Goal: Transaction & Acquisition: Purchase product/service

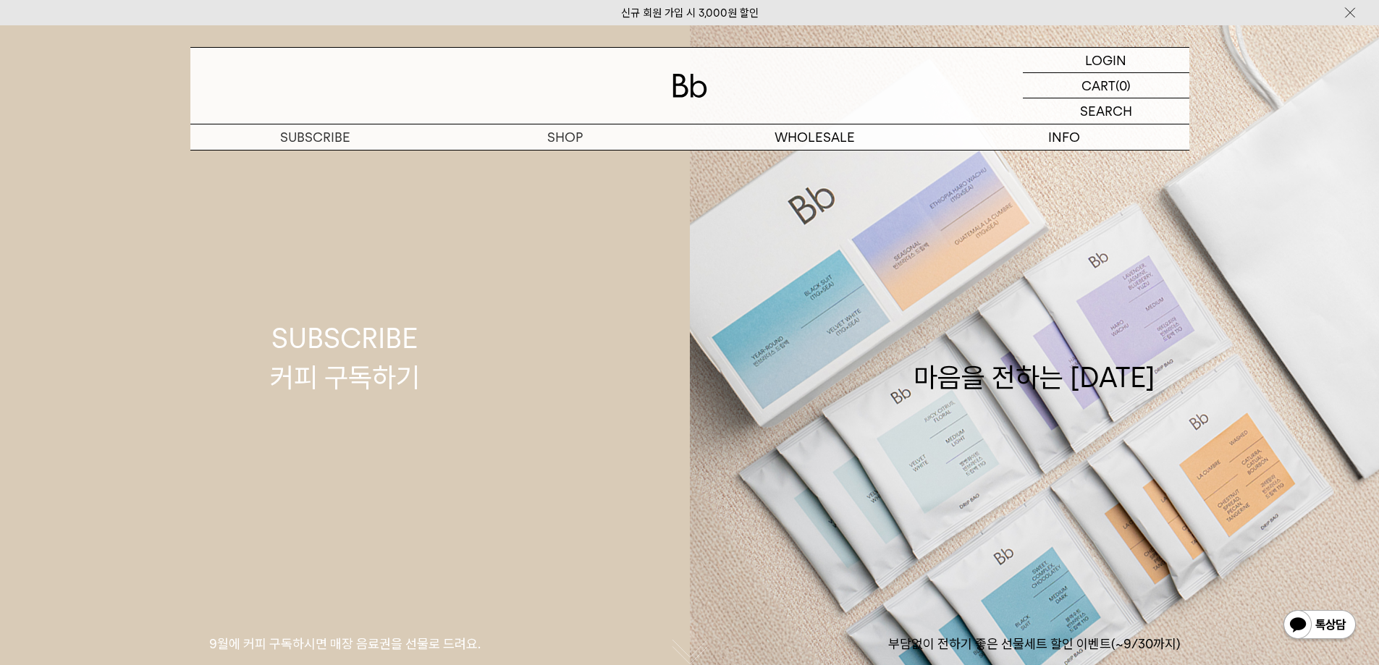
click at [558, 164] on link "SUBSCRIBE 커피 구독하기 9월에 커피 구독하시면 매장 음료권을 선물로 드려요." at bounding box center [345, 357] width 690 height 665
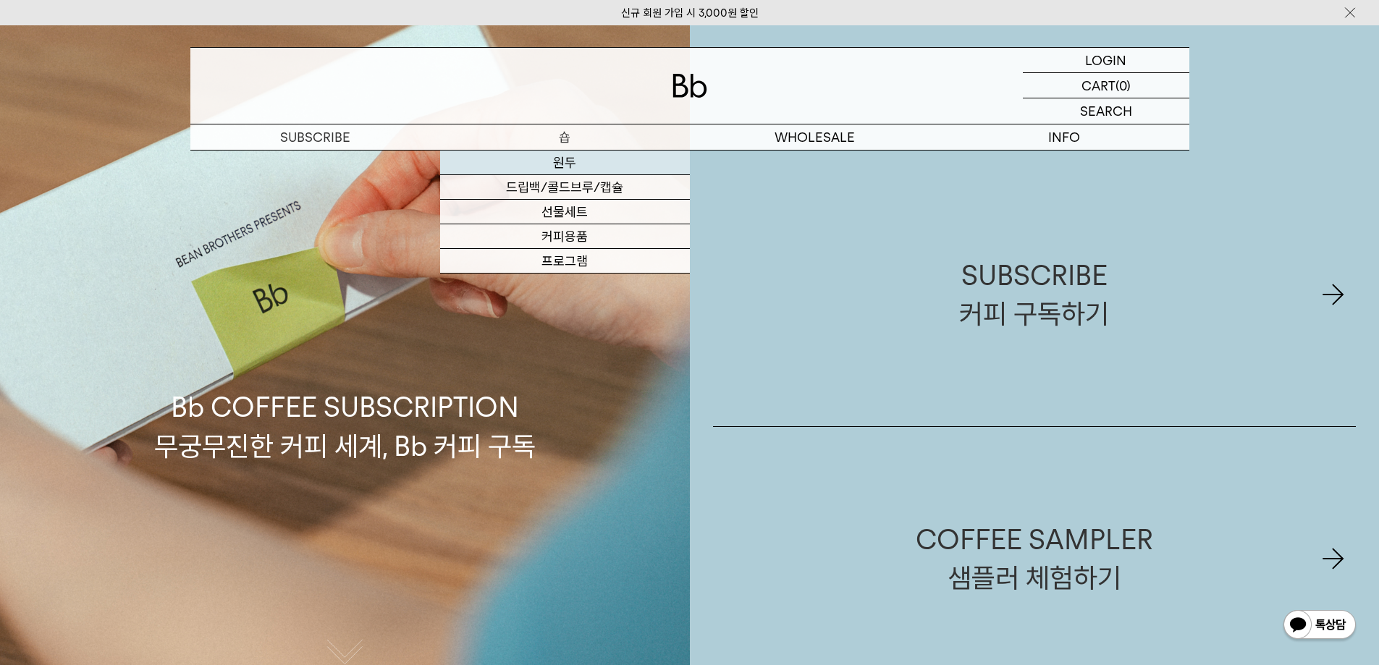
click at [561, 159] on link "원두" at bounding box center [565, 163] width 250 height 25
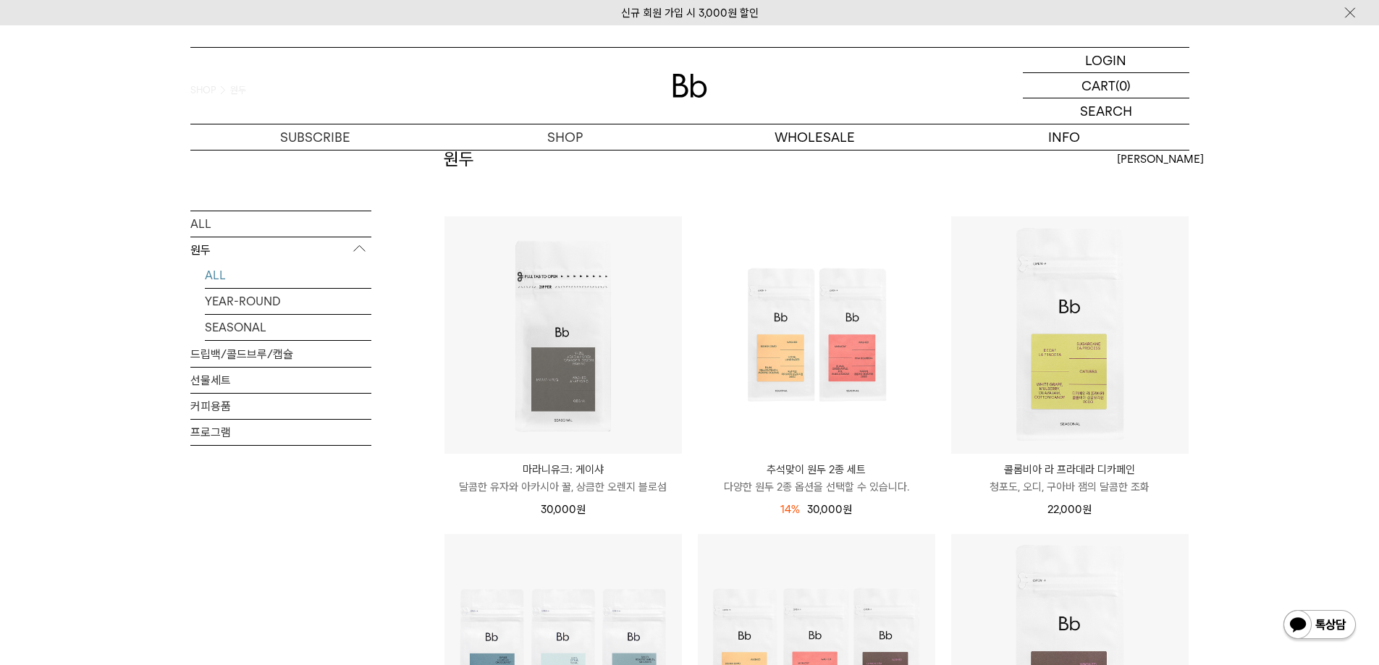
scroll to position [132, 0]
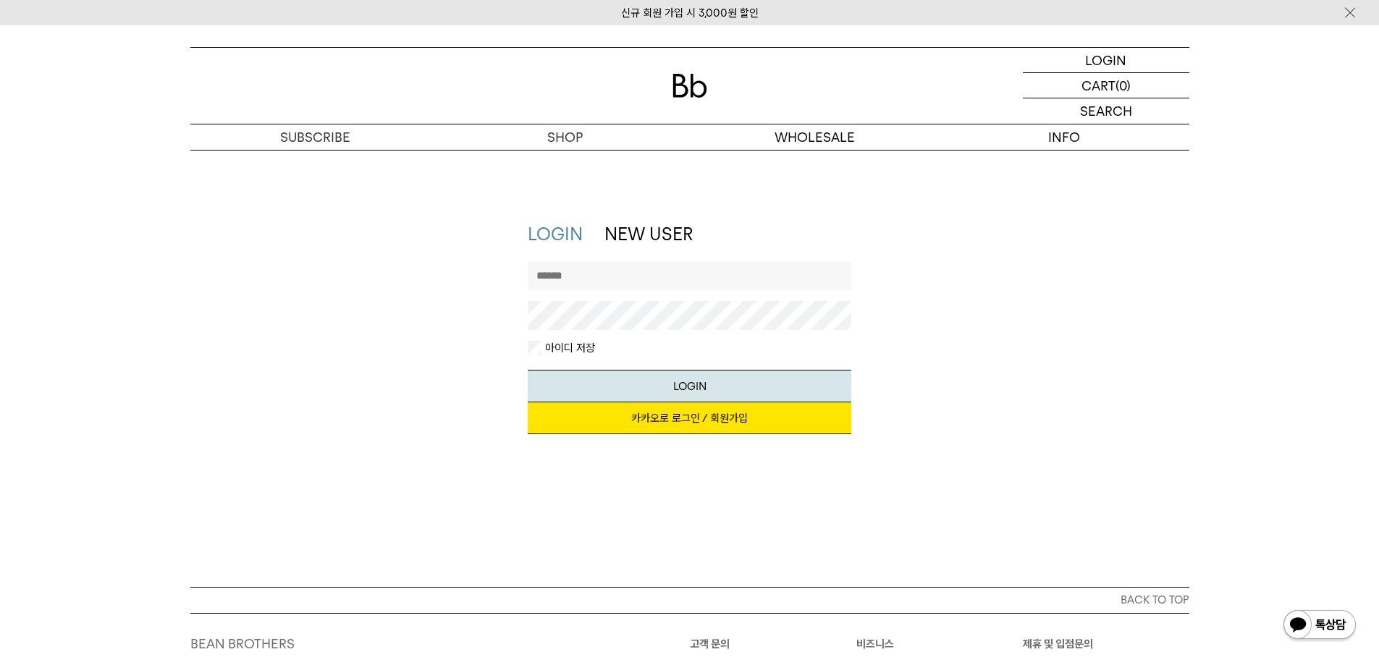
click at [676, 421] on link "카카오로 로그인 / 회원가입" at bounding box center [690, 418] width 324 height 32
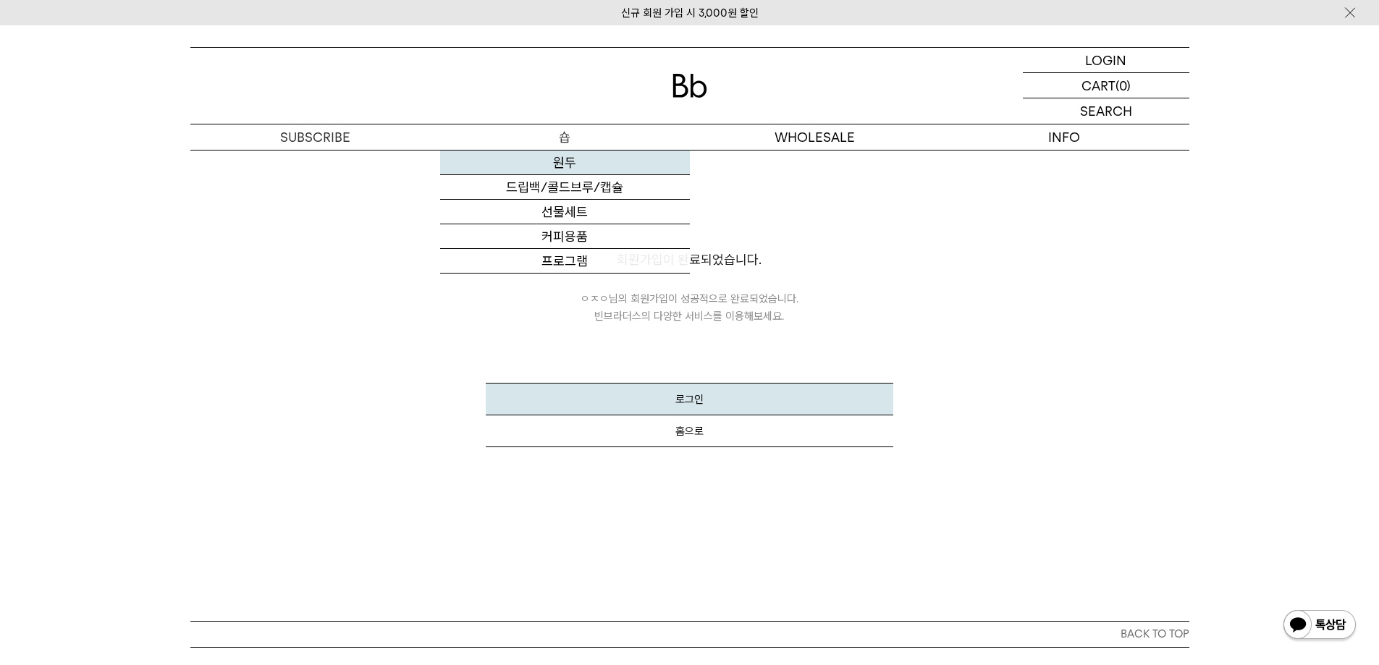
click at [584, 153] on link "원두" at bounding box center [565, 163] width 250 height 25
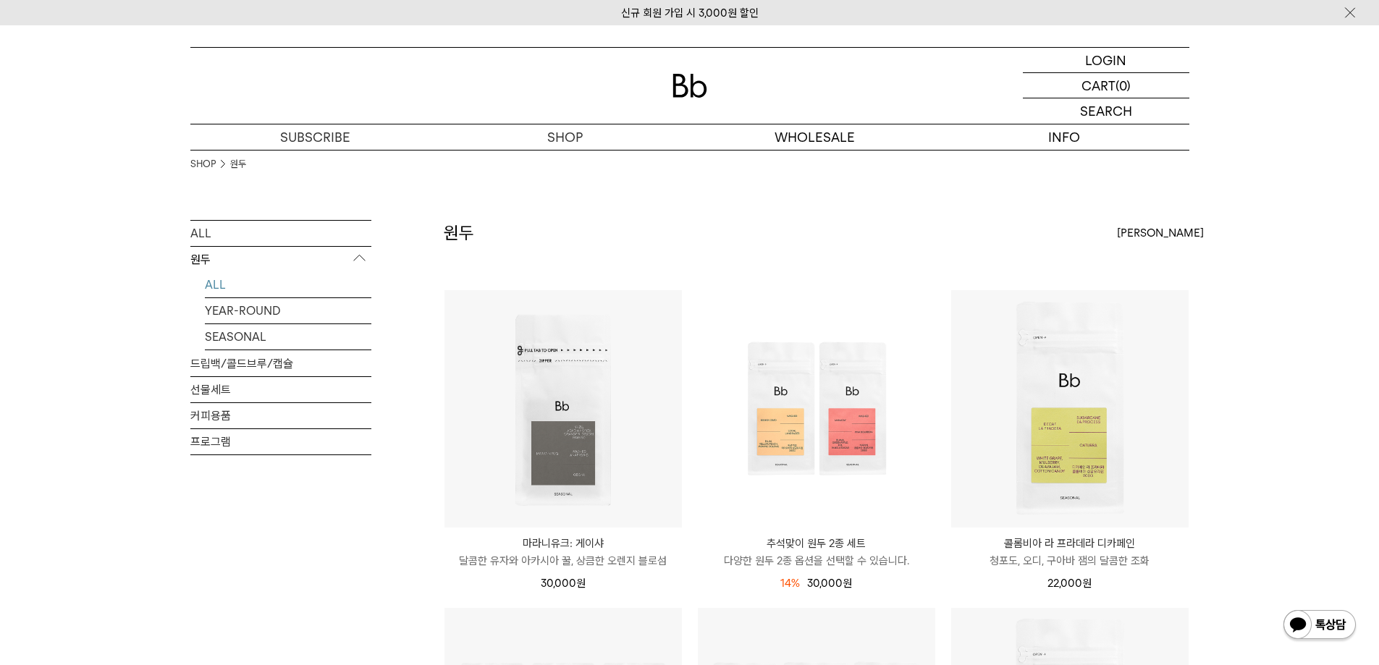
click at [1148, 227] on div "[PERSON_NAME]" at bounding box center [1153, 233] width 72 height 26
click at [1143, 283] on label "인기순" at bounding box center [1132, 285] width 31 height 13
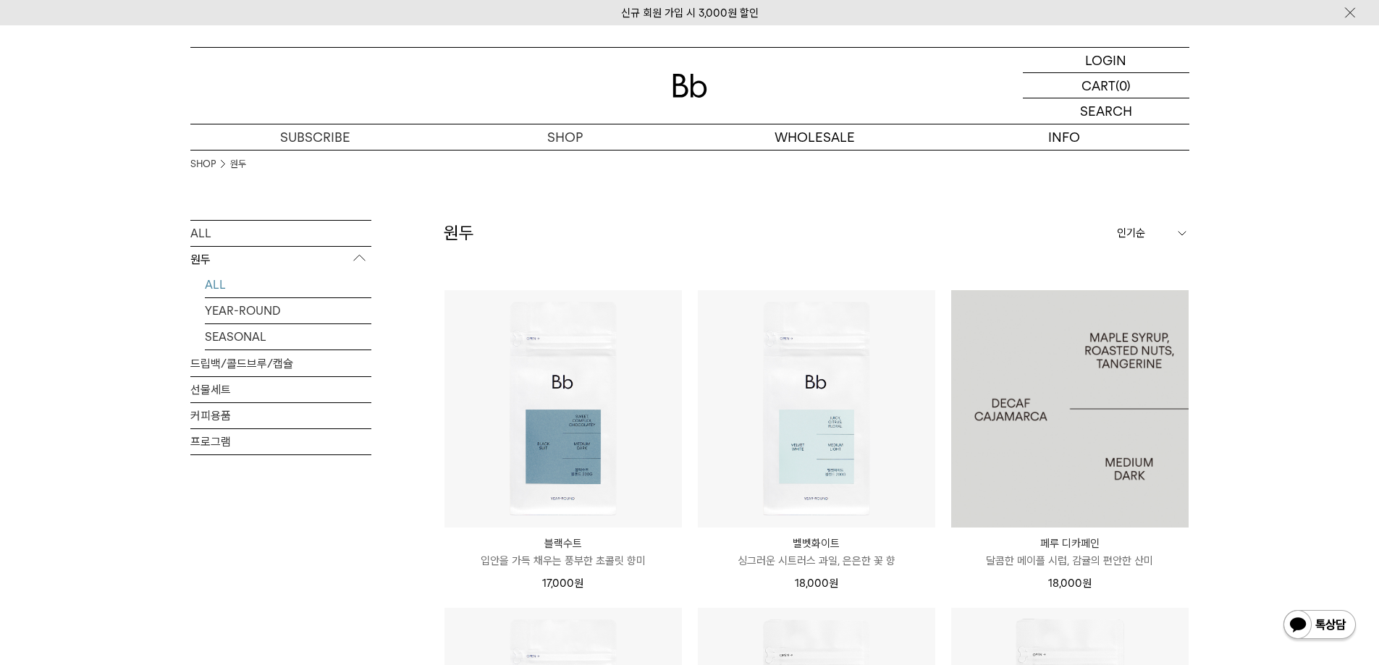
click at [1042, 426] on img at bounding box center [1069, 408] width 237 height 237
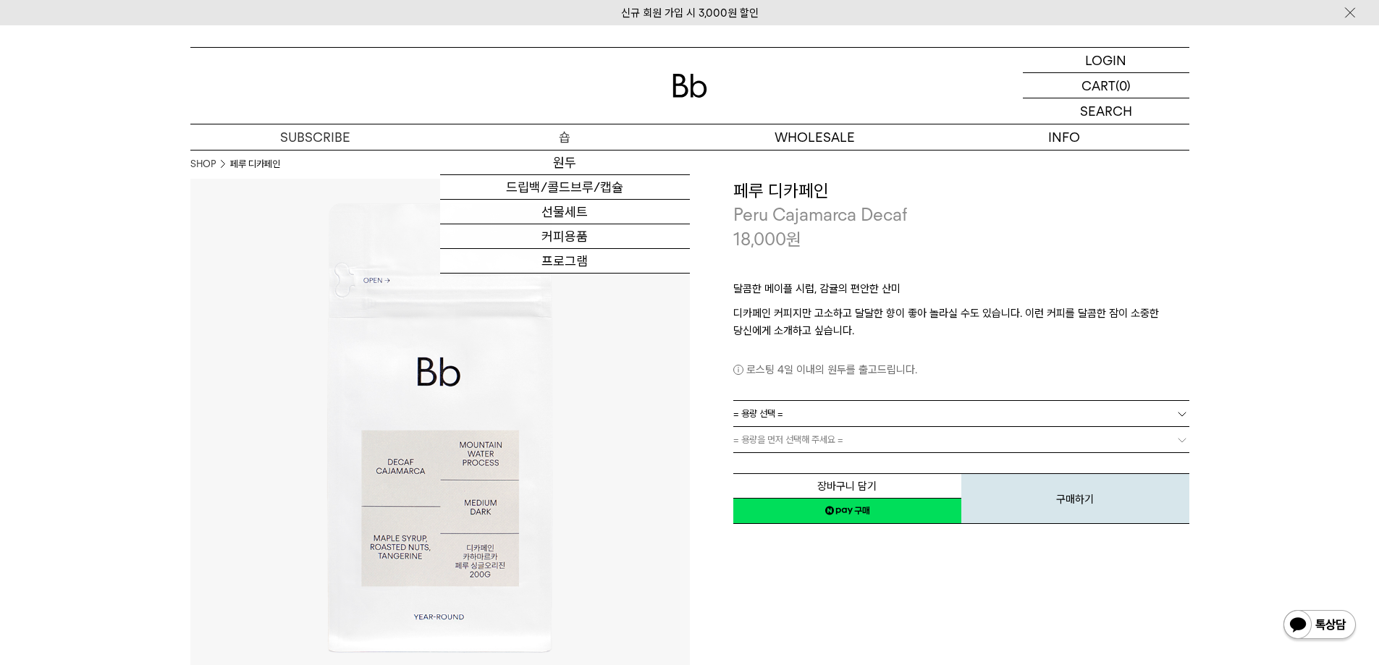
click at [598, 130] on p "숍" at bounding box center [565, 136] width 250 height 25
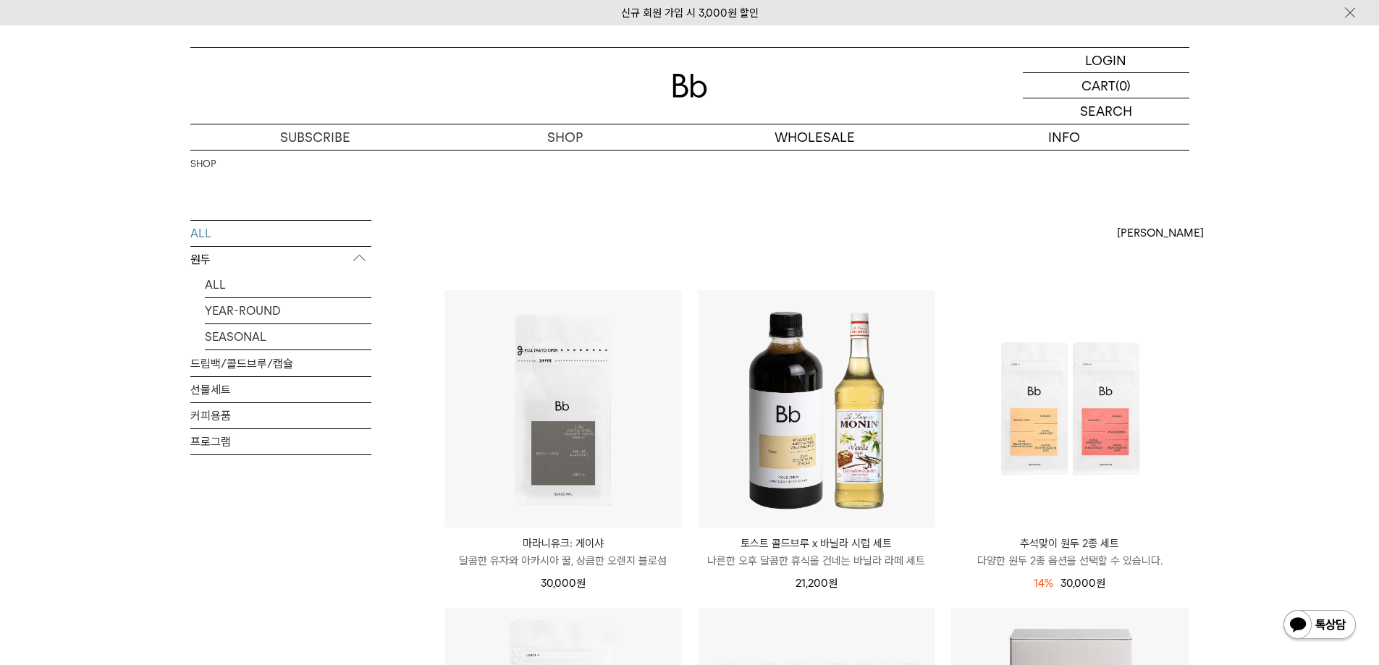
click at [1132, 233] on span "[PERSON_NAME]" at bounding box center [1160, 232] width 87 height 17
click at [1133, 312] on label "낮은가격순" at bounding box center [1142, 312] width 50 height 13
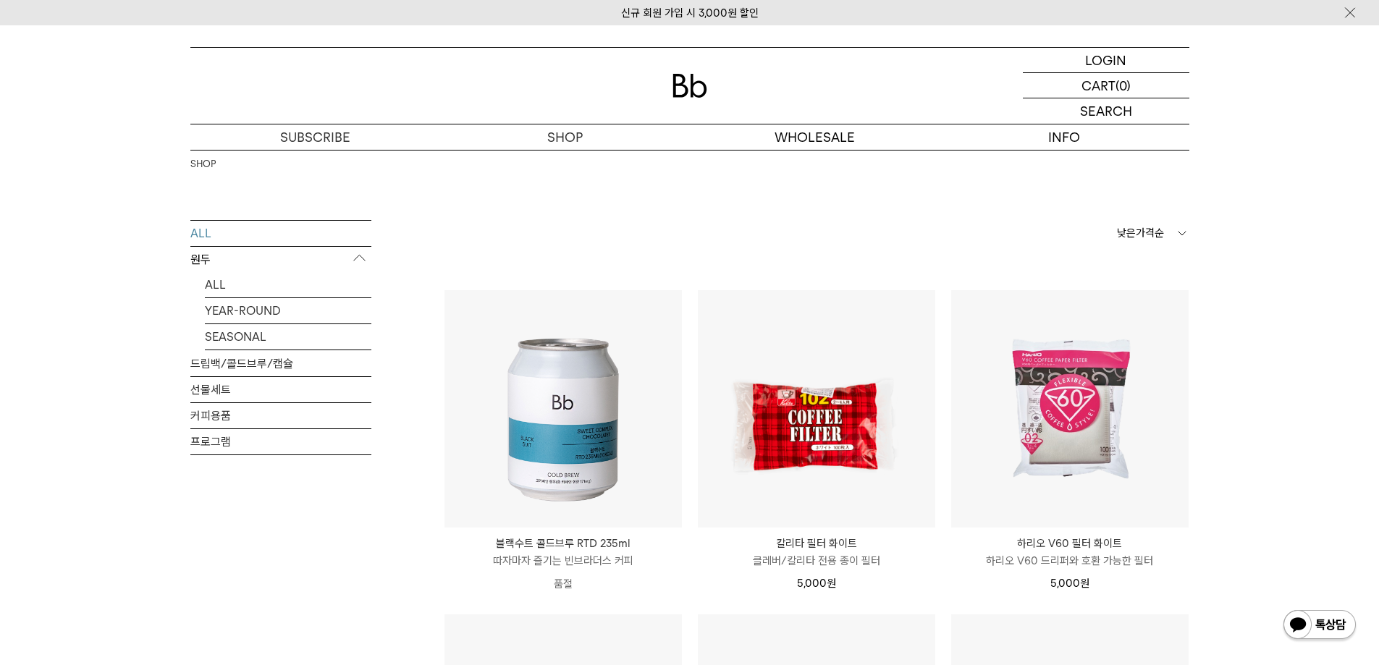
click at [1123, 238] on span "낮은가격순" at bounding box center [1140, 232] width 47 height 17
click at [1125, 284] on label "인기순" at bounding box center [1132, 285] width 31 height 13
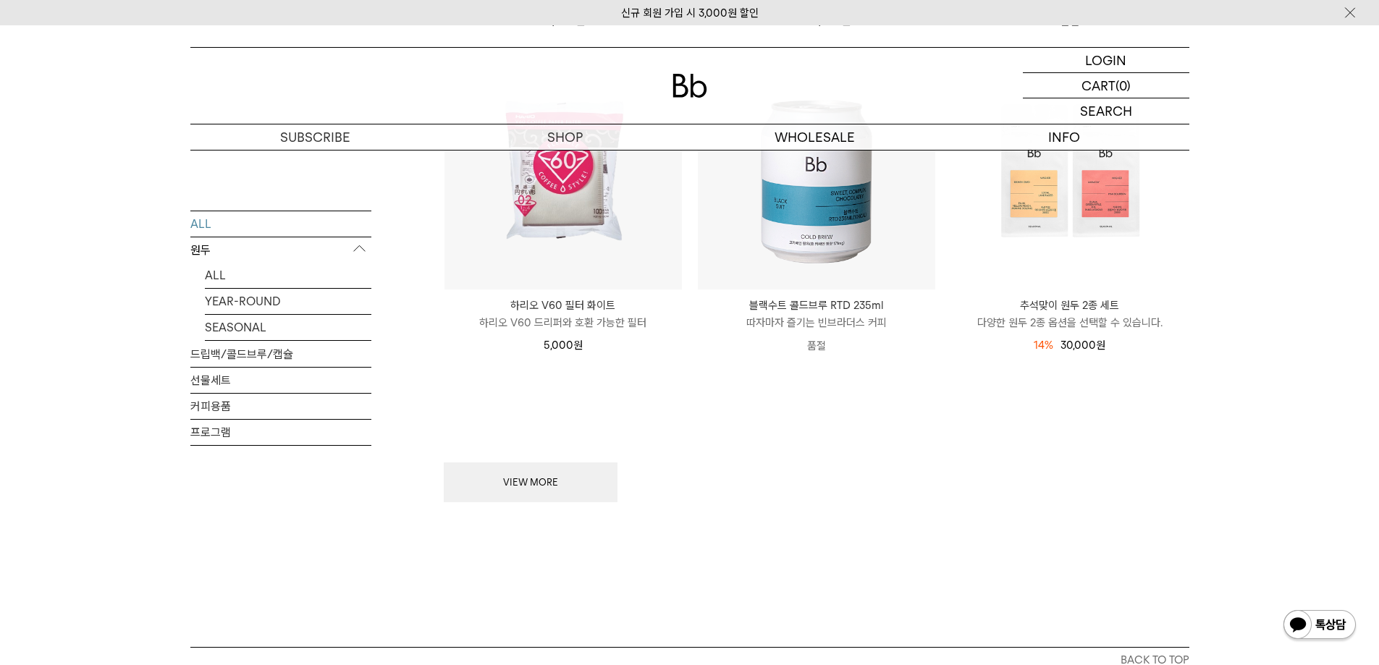
scroll to position [2014, 0]
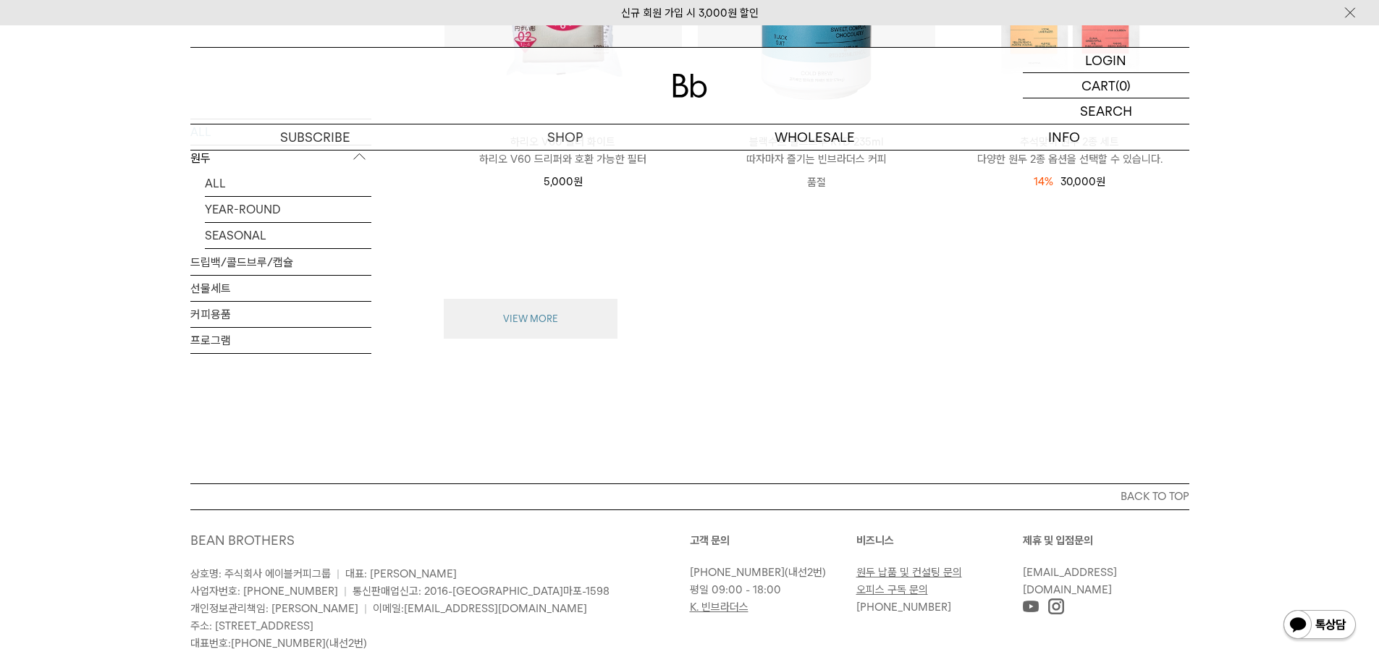
click at [534, 313] on button "VIEW MORE" at bounding box center [531, 319] width 174 height 41
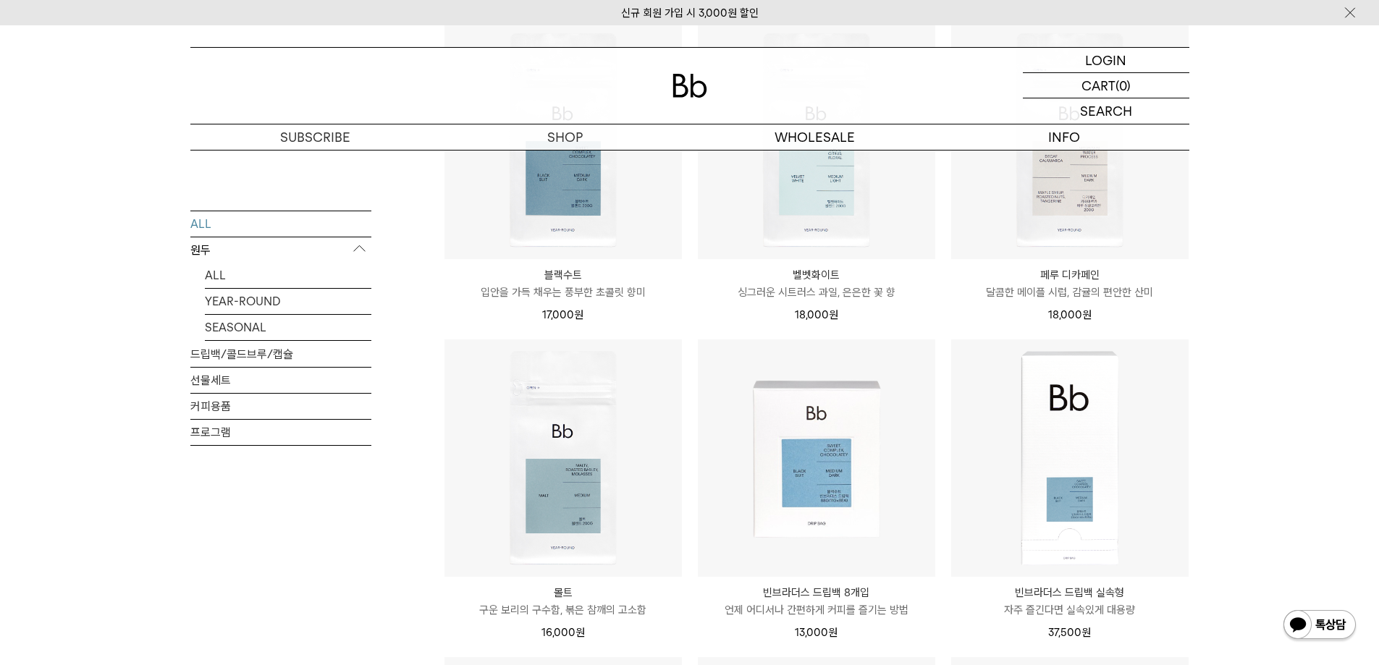
scroll to position [0, 0]
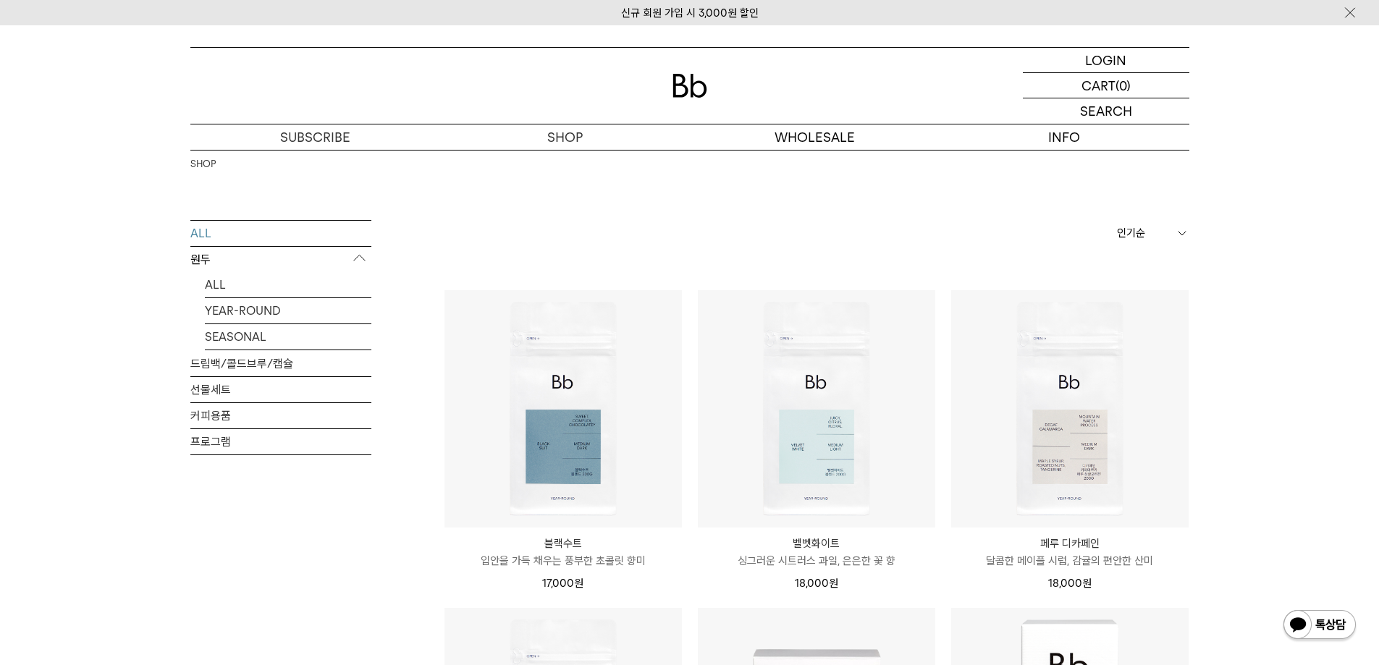
click at [209, 289] on link "ALL" at bounding box center [288, 284] width 166 height 25
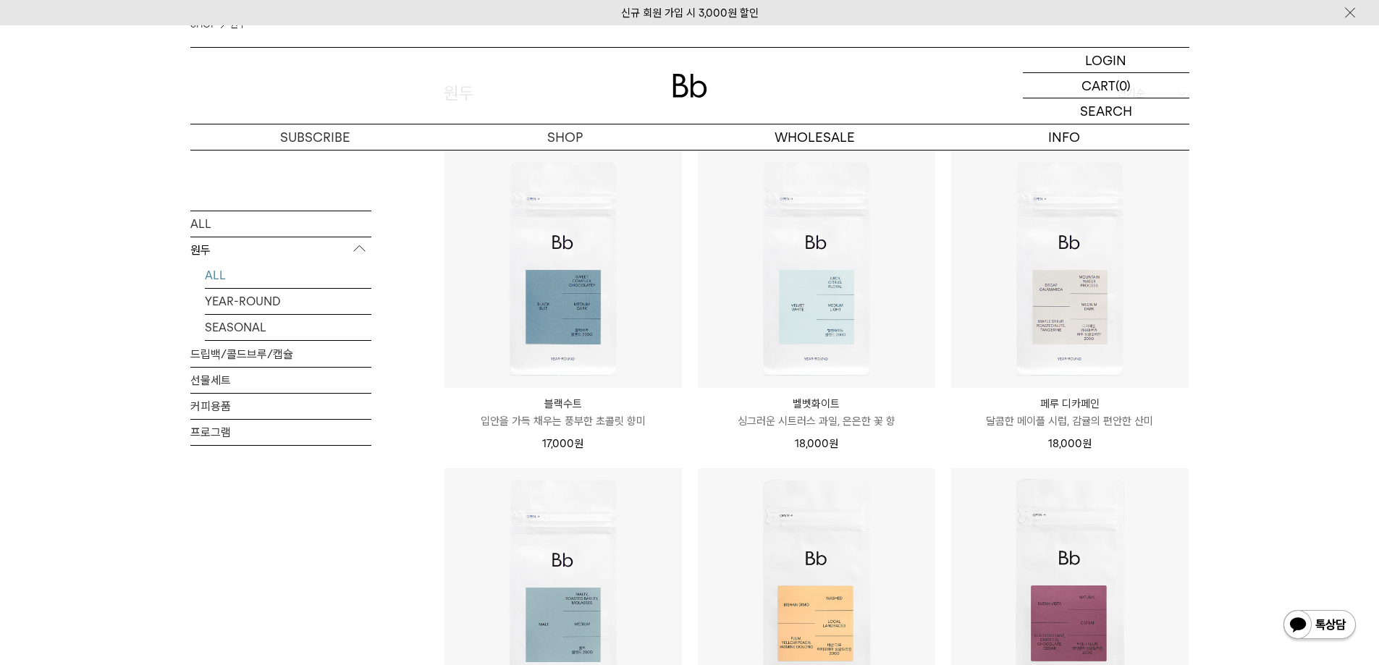
scroll to position [100, 0]
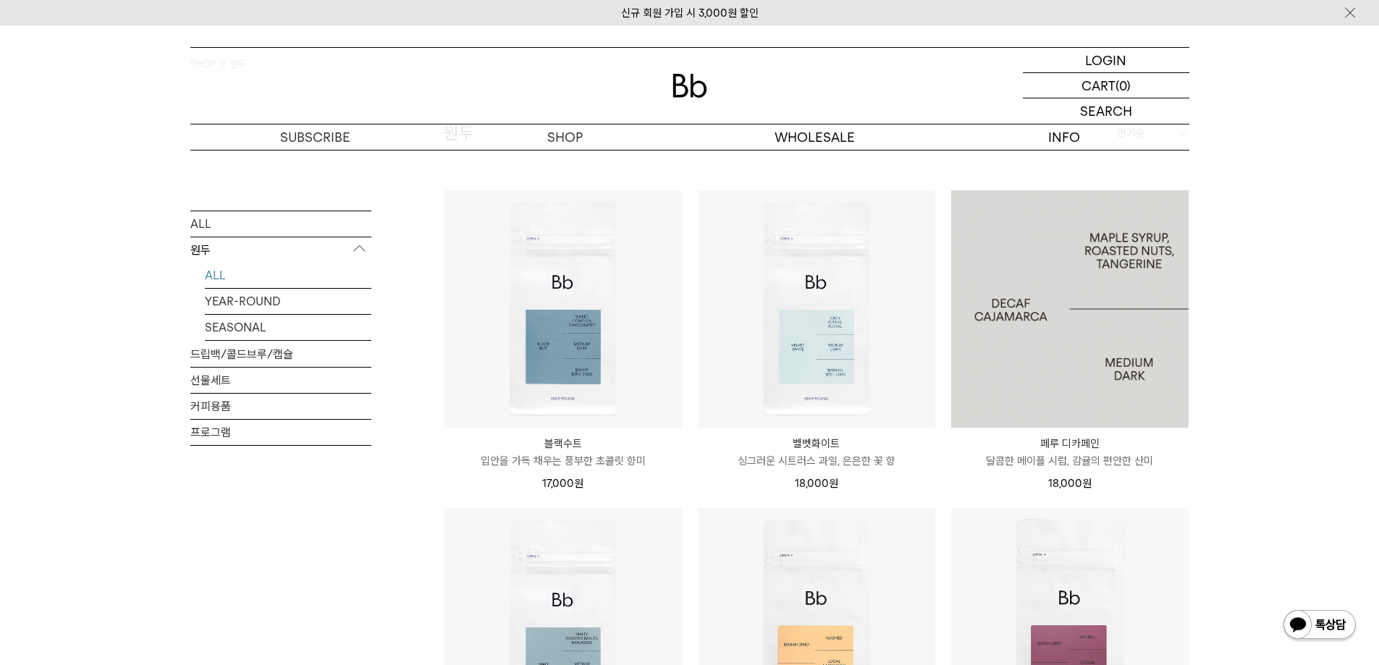
click at [1040, 365] on img at bounding box center [1069, 308] width 237 height 237
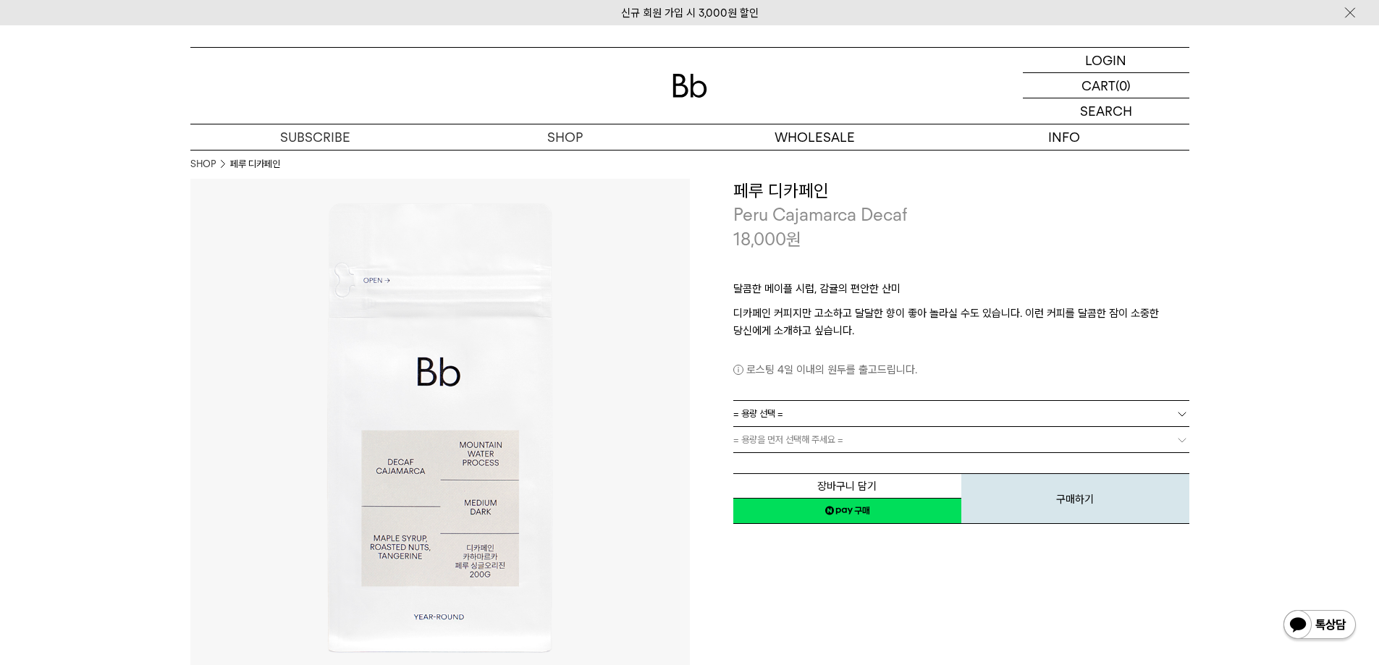
click at [925, 409] on link "= 용량 선택 =" at bounding box center [961, 413] width 456 height 25
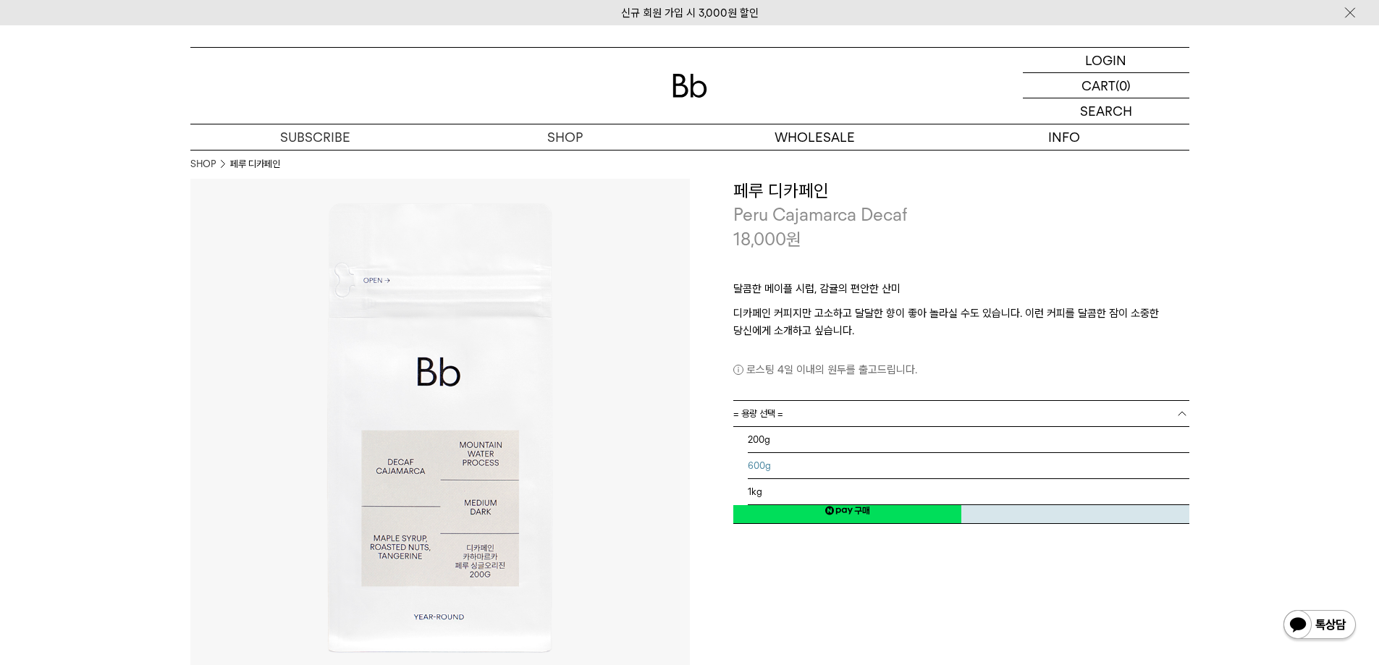
click at [858, 461] on li "600g" at bounding box center [968, 466] width 441 height 26
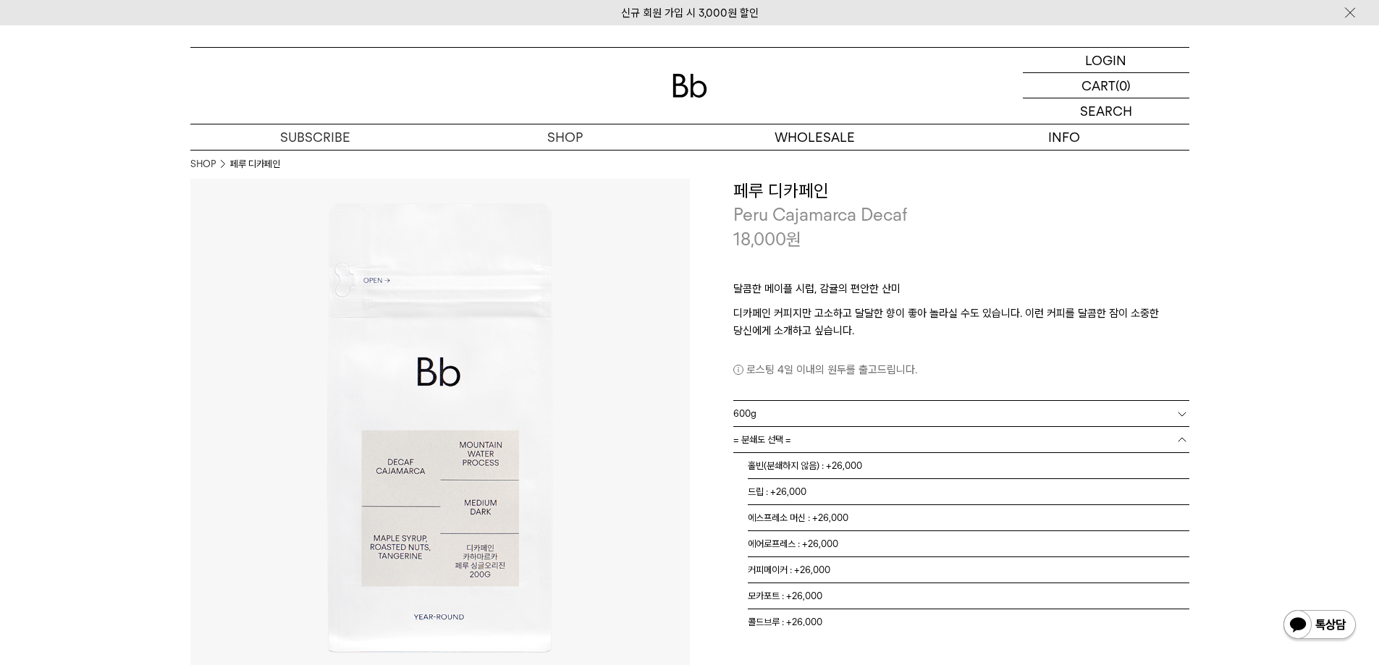
click at [816, 451] on link "= 분쇄도 선택 =" at bounding box center [961, 439] width 456 height 25
click at [827, 466] on li "홀빈(분쇄하지 않음) : +26,000" at bounding box center [968, 466] width 441 height 26
